Goal: Transaction & Acquisition: Purchase product/service

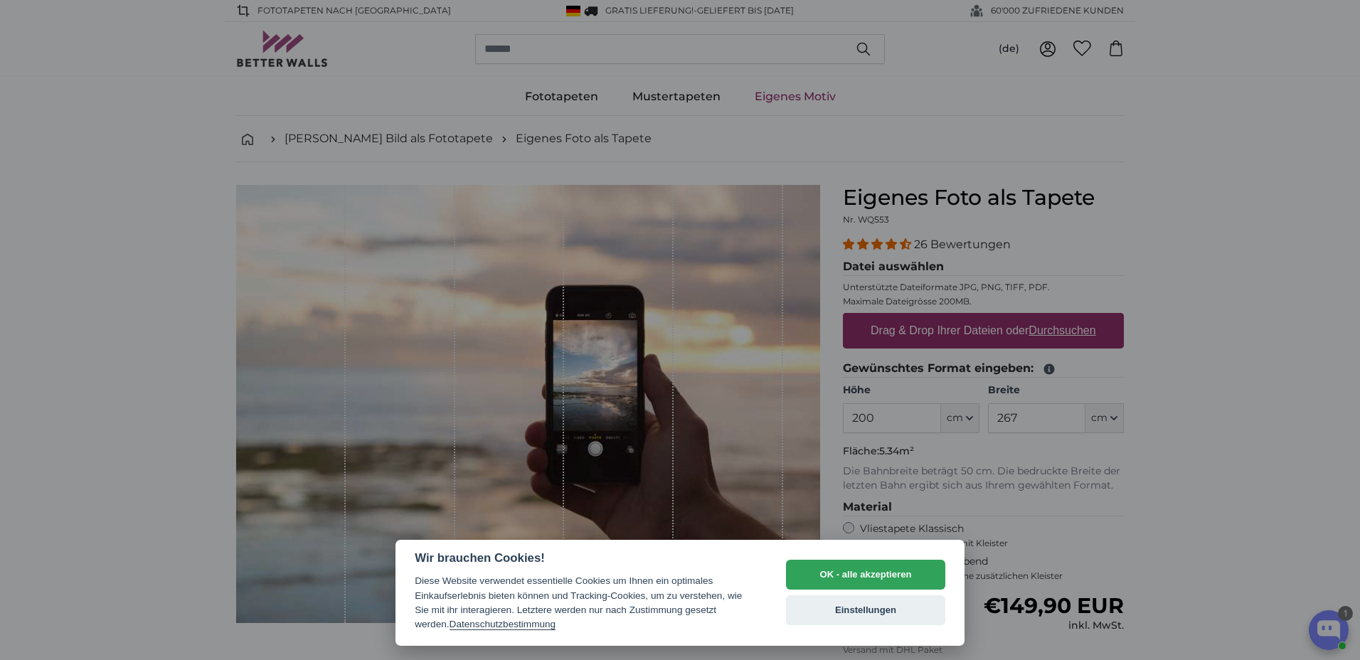
click at [868, 568] on button "OK - alle akzeptieren" at bounding box center [865, 575] width 159 height 30
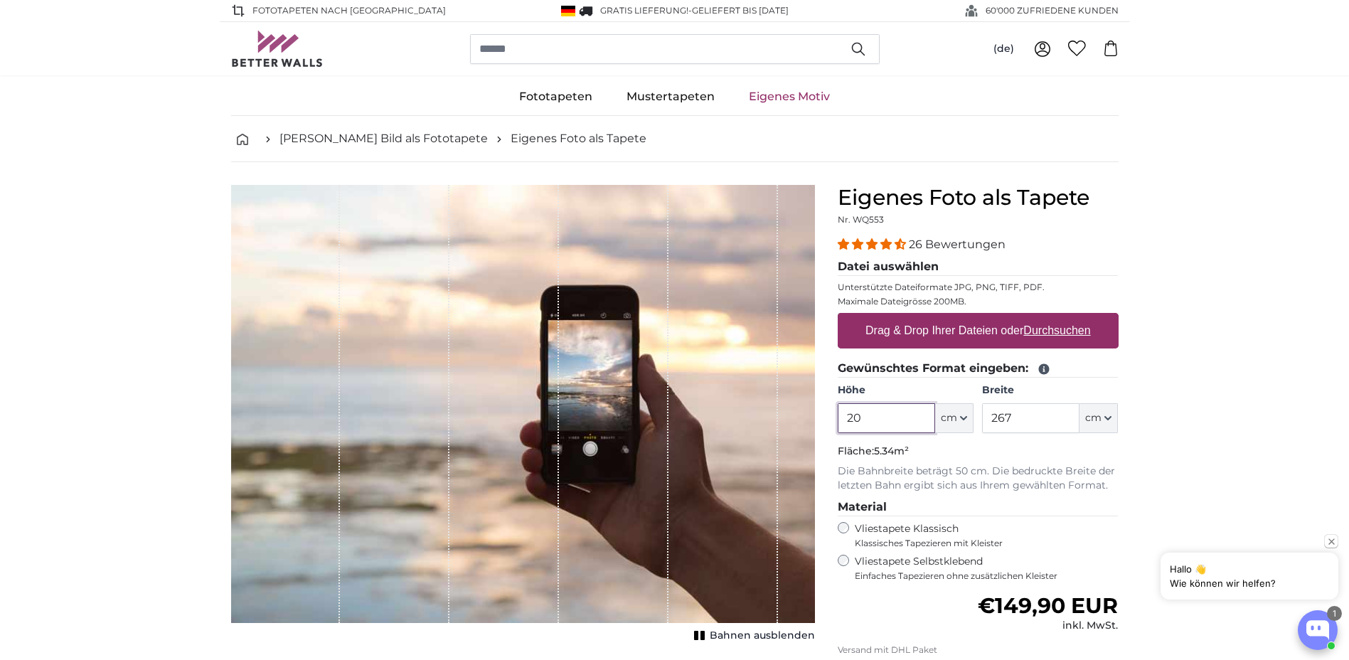
type input "2"
type input "230"
click at [1009, 420] on input "267" at bounding box center [1030, 418] width 97 height 30
drag, startPoint x: 990, startPoint y: 418, endPoint x: 981, endPoint y: 418, distance: 8.5
click at [981, 418] on div "Höhe 230 ft cm Centimeter (cm) Inches (inch) Feet (ft. in.) Breite 267 ft cm Ce…" at bounding box center [978, 408] width 281 height 50
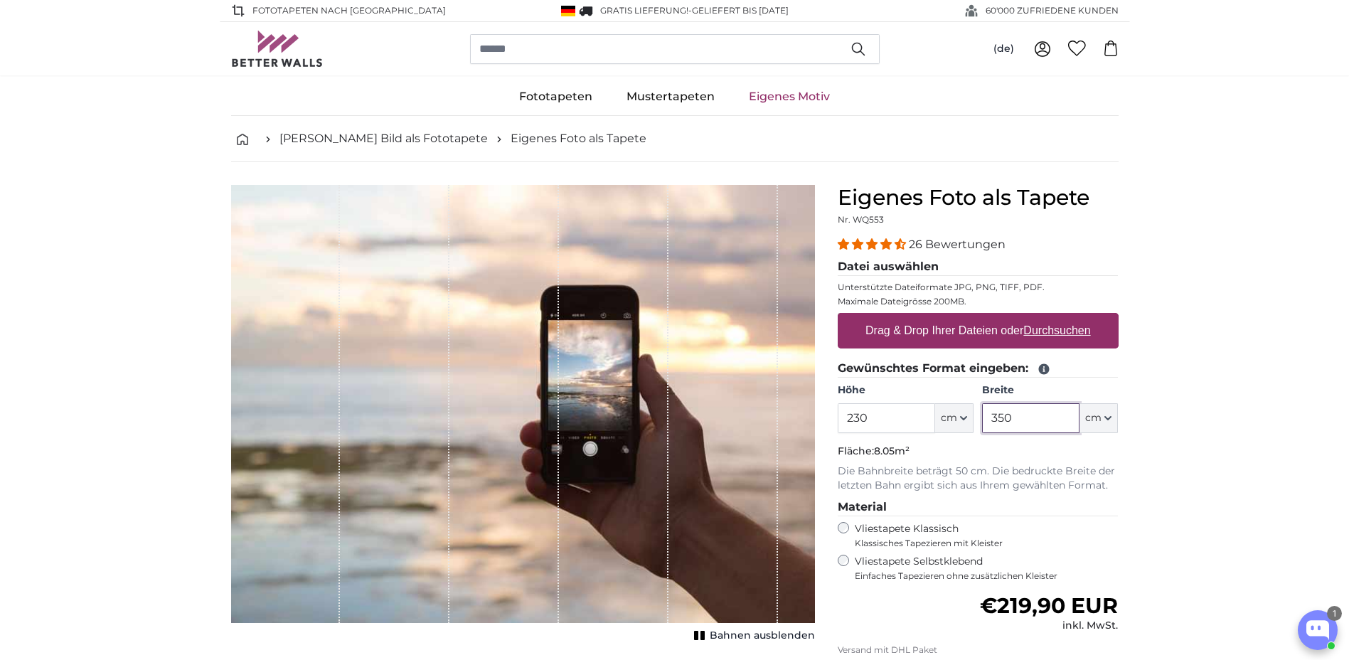
type input "350"
click at [911, 336] on label "Drag & Drop Ihrer Dateien oder Durchsuchen" at bounding box center [978, 330] width 237 height 28
click at [911, 317] on input "Drag & Drop Ihrer Dateien oder Durchsuchen" at bounding box center [978, 315] width 281 height 4
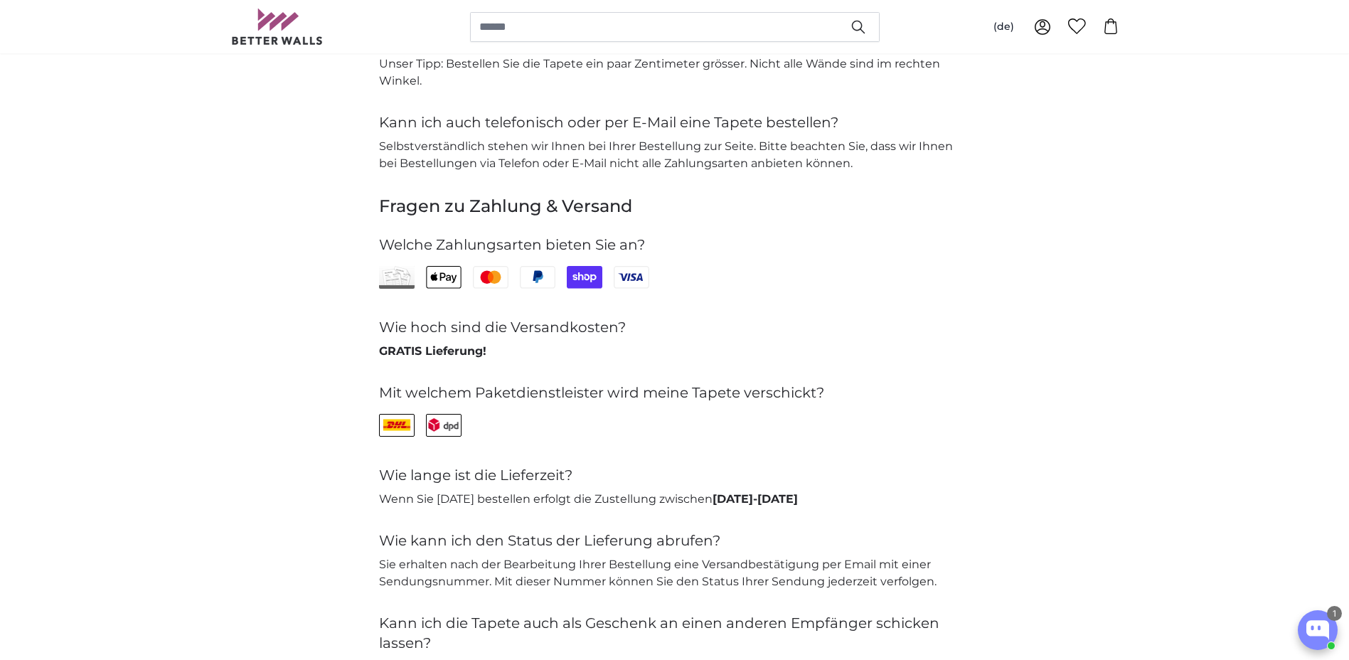
scroll to position [3343, 0]
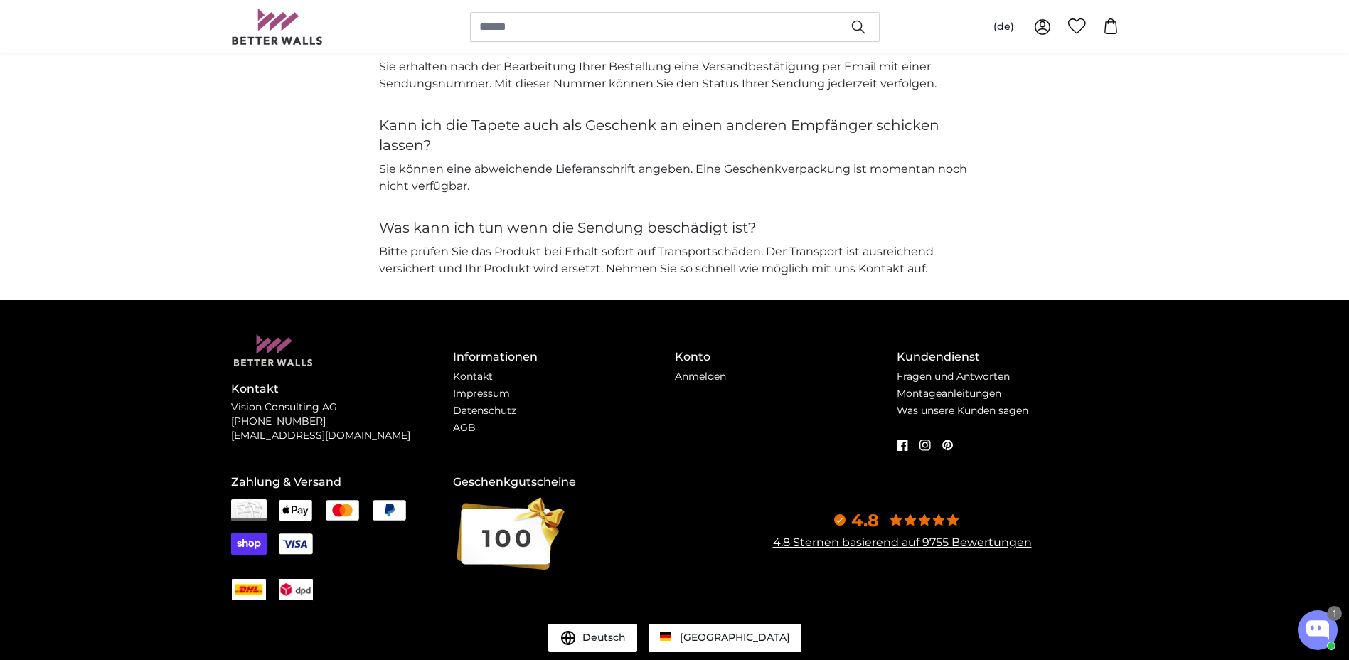
click at [683, 142] on h4 "Kann ich die Tapete auch als Geschenk an einen anderen Empfänger schicken lasse…" at bounding box center [675, 135] width 592 height 40
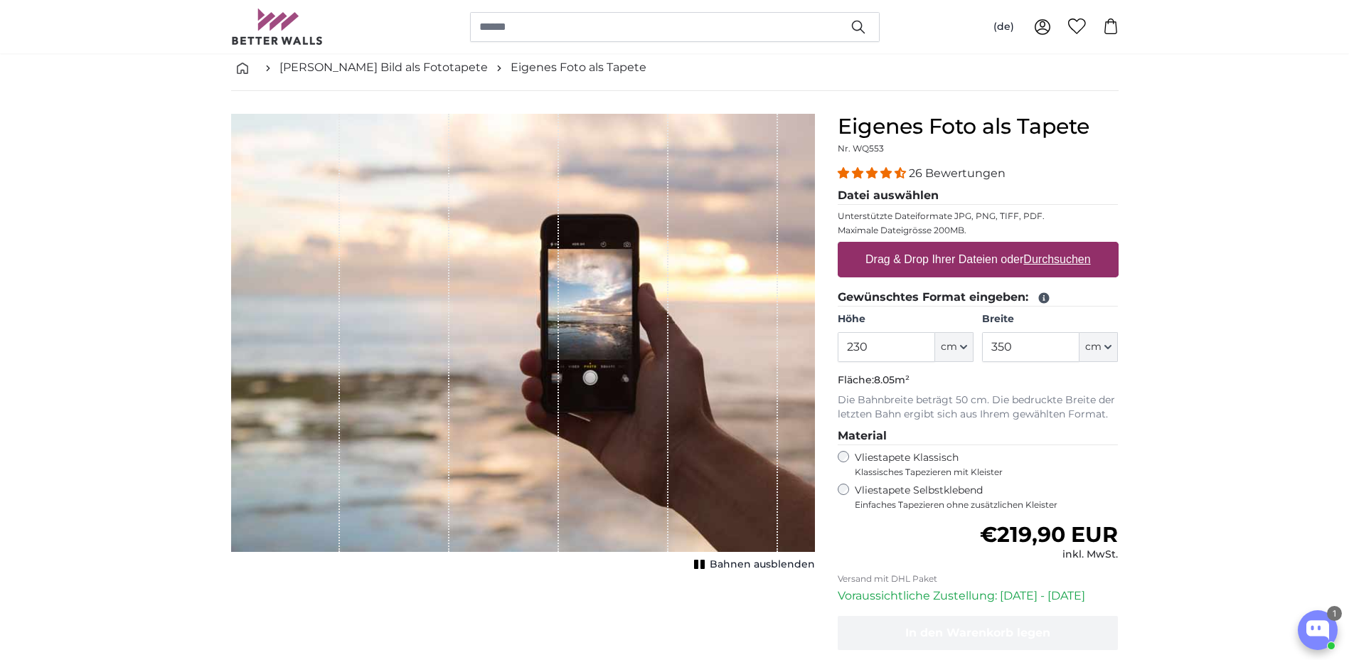
scroll to position [0, 0]
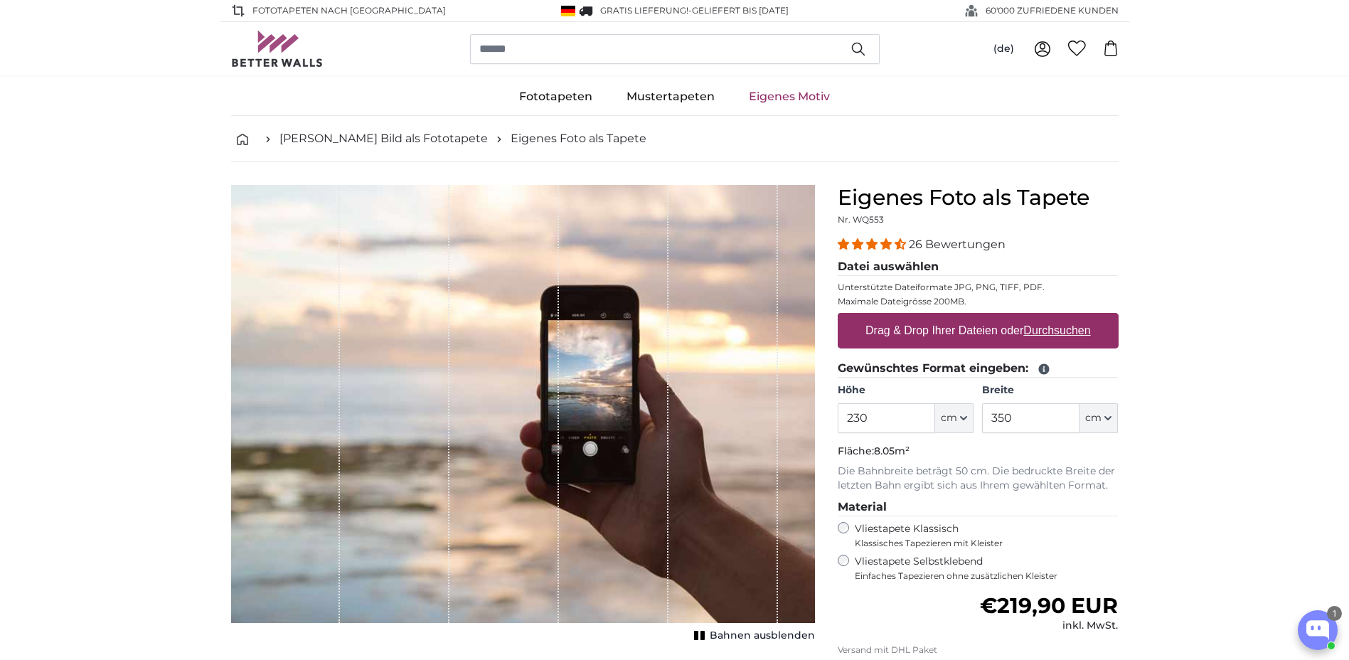
click at [42, 101] on div "Fototapeten Natur Wald Wasserfall Strand Berge Meer [GEOGRAPHIC_DATA] Landschaf…" at bounding box center [674, 97] width 1349 height 38
